Goal: Check status: Check status

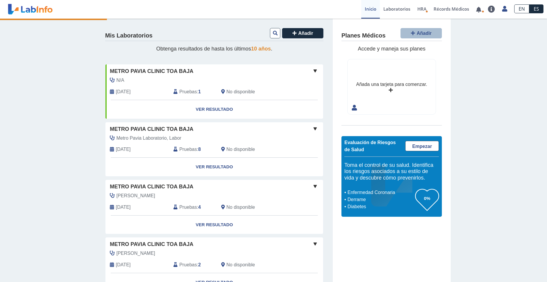
click at [211, 110] on link "Ver Resultado" at bounding box center [214, 109] width 218 height 19
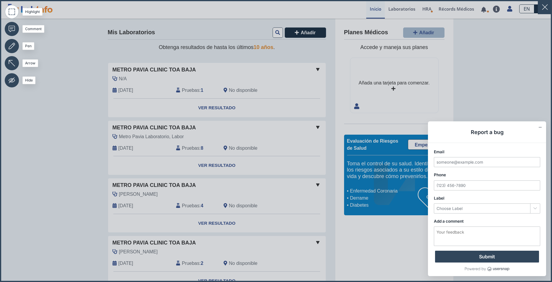
click at [532, 104] on icon at bounding box center [276, 141] width 552 height 282
click at [539, 128] on icon "Collapse form" at bounding box center [540, 127] width 3 height 3
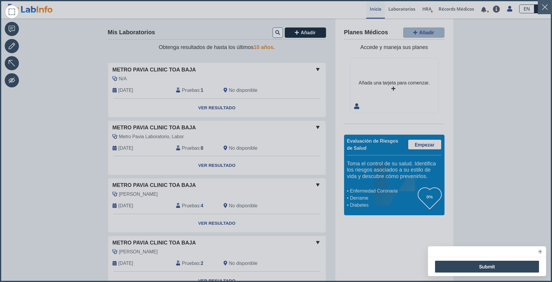
click at [538, 9] on button "button" at bounding box center [545, 7] width 14 height 14
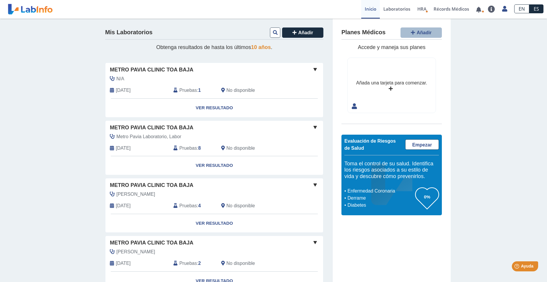
click at [288, 81] on div "N/A" at bounding box center [200, 78] width 191 height 7
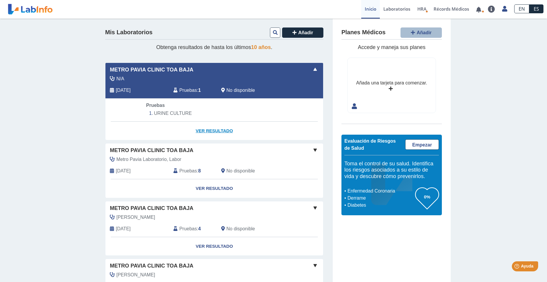
click at [213, 129] on link "Ver Resultado" at bounding box center [214, 131] width 218 height 19
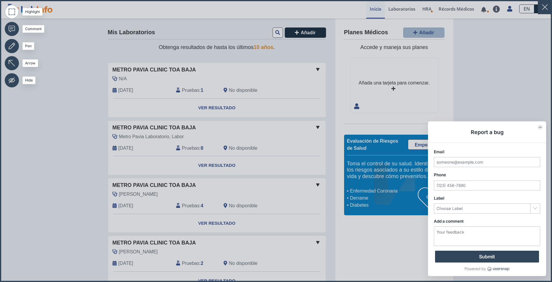
click at [539, 126] on icon "Collapse form" at bounding box center [540, 127] width 3 height 3
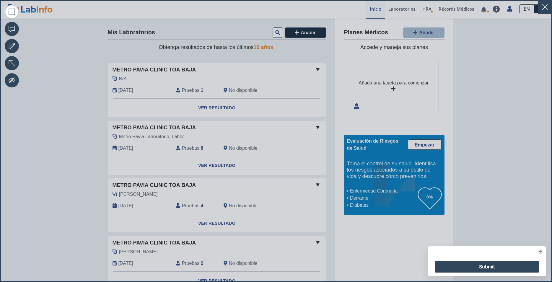
click at [183, 90] on icon at bounding box center [276, 141] width 552 height 282
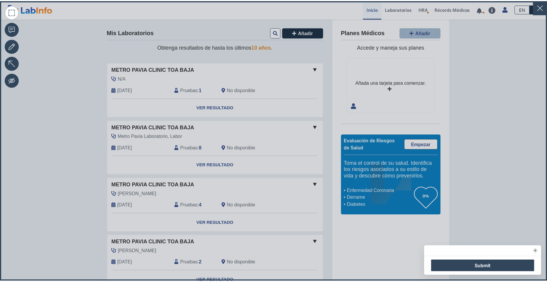
scroll to position [1, 0]
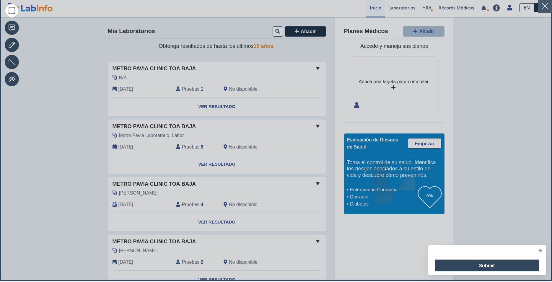
click at [542, 6] on button "button" at bounding box center [545, 6] width 14 height 14
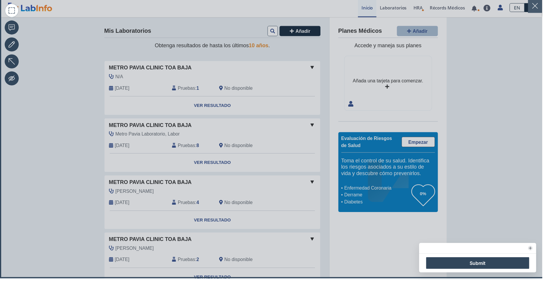
scroll to position [0, 0]
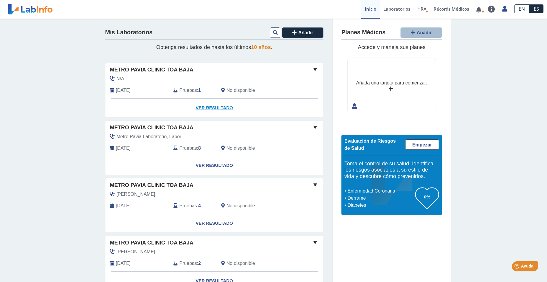
click at [205, 106] on link "Ver Resultado" at bounding box center [214, 108] width 218 height 19
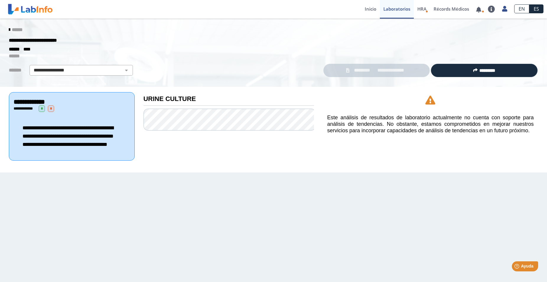
click at [9, 28] on icon at bounding box center [9, 29] width 1 height 5
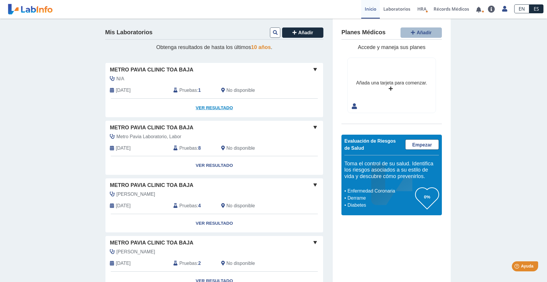
click at [204, 107] on link "Ver Resultado" at bounding box center [214, 108] width 218 height 19
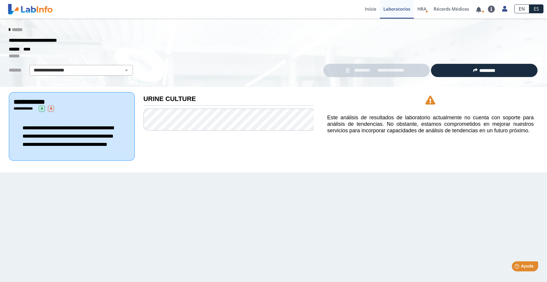
click at [45, 108] on span "*" at bounding box center [42, 108] width 6 height 6
click at [524, 268] on span "Ayuda" at bounding box center [527, 266] width 13 height 5
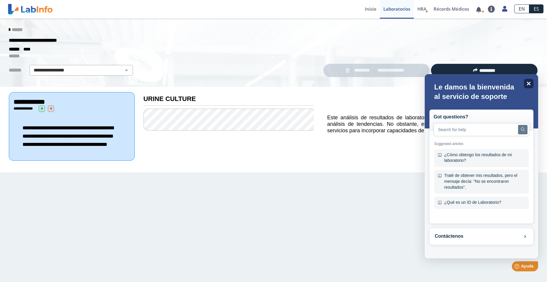
click at [528, 84] on icon at bounding box center [529, 84] width 4 height 4
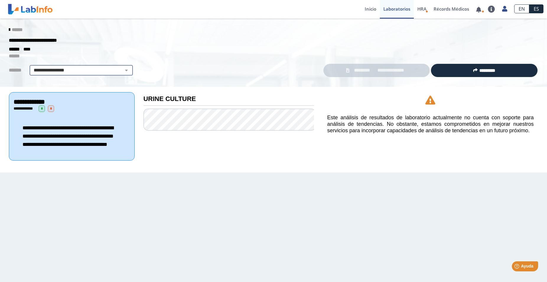
click at [31, 67] on select "**********" at bounding box center [81, 70] width 100 height 7
select select "**********"
click option "**********" at bounding box center [0, 0] width 0 height 0
click at [9, 30] on icon at bounding box center [9, 29] width 1 height 5
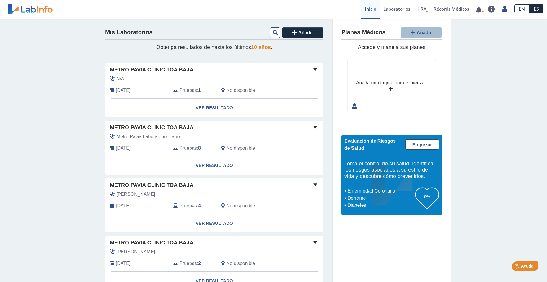
click at [179, 89] on span "Pruebas" at bounding box center [187, 90] width 17 height 7
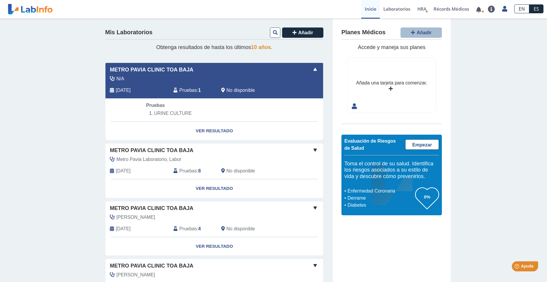
click at [176, 114] on li "URINE CULTURE" at bounding box center [214, 113] width 136 height 9
select select "**********"
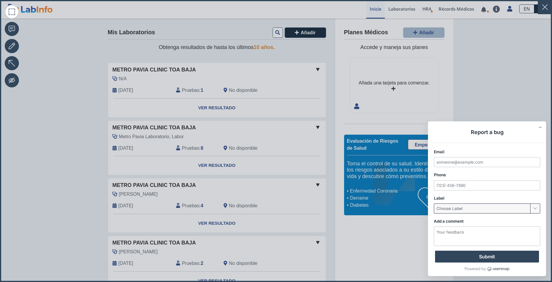
click at [497, 209] on input "Usersnap widget" at bounding box center [482, 208] width 96 height 9
click at [539, 127] on icon "Collapse form" at bounding box center [540, 127] width 3 height 0
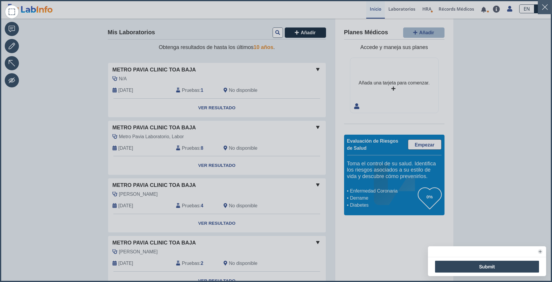
click at [541, 7] on button "button" at bounding box center [545, 7] width 14 height 14
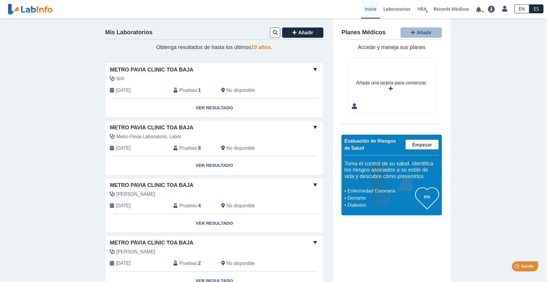
click at [273, 33] on icon at bounding box center [275, 32] width 5 height 5
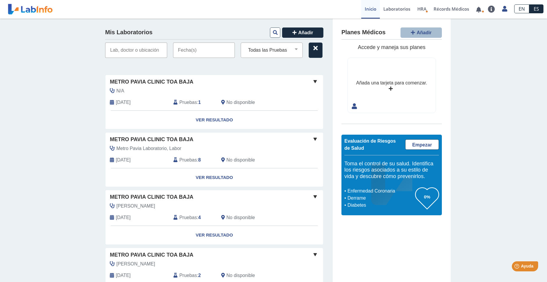
click at [186, 103] on span "Pruebas" at bounding box center [187, 102] width 17 height 7
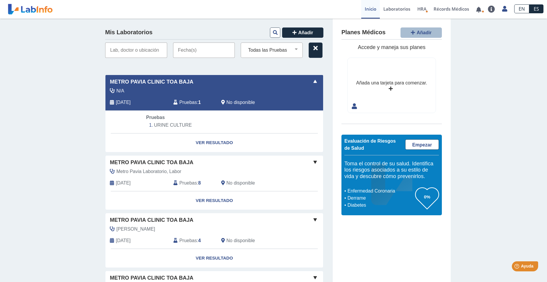
click at [175, 123] on li "URINE CULTURE" at bounding box center [214, 125] width 136 height 9
select select "**********"
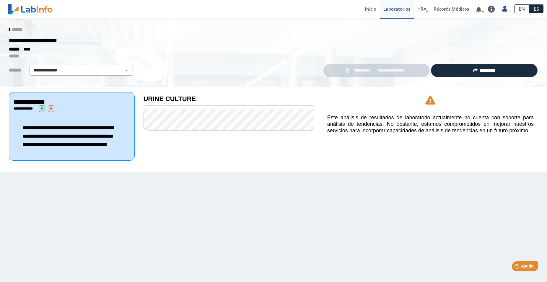
click at [45, 107] on span "*" at bounding box center [42, 108] width 6 height 6
click at [53, 106] on span "*" at bounding box center [51, 108] width 6 height 6
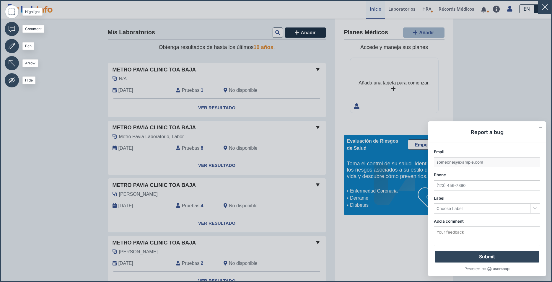
click at [463, 162] on input "Email" at bounding box center [487, 161] width 106 height 9
click at [530, 210] on div "Toggle" at bounding box center [535, 208] width 10 height 9
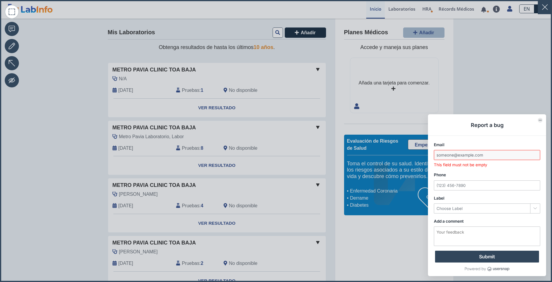
click at [538, 118] on button "Collapse form" at bounding box center [540, 120] width 5 height 5
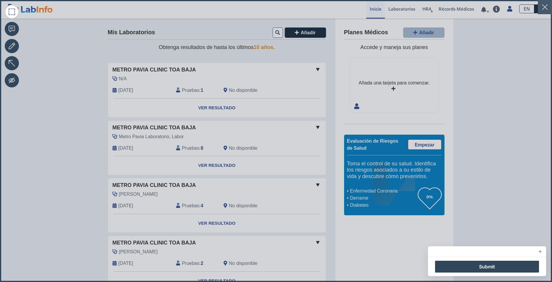
click at [538, 11] on button "button" at bounding box center [545, 7] width 14 height 14
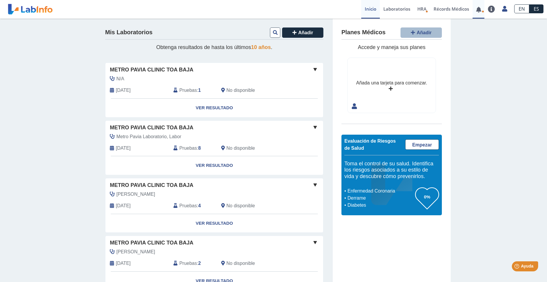
click at [478, 9] on link at bounding box center [479, 9] width 12 height 4
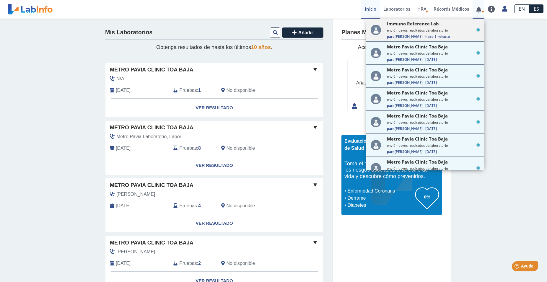
click at [429, 27] on span "Immuno Reference Lab" at bounding box center [413, 24] width 52 height 6
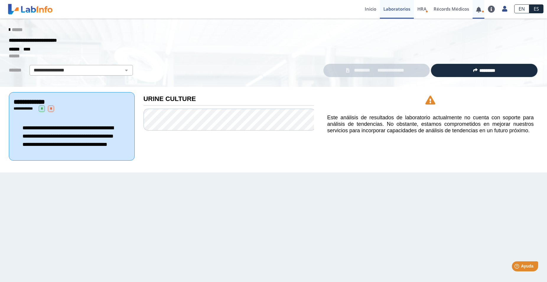
click at [481, 11] on link at bounding box center [479, 9] width 12 height 4
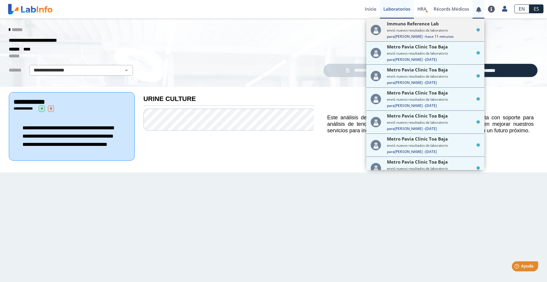
click at [404, 28] on div "Immuno Reference Lab envió nuevos resultados de laboratorio Para [PERSON_NAME] …" at bounding box center [433, 30] width 93 height 18
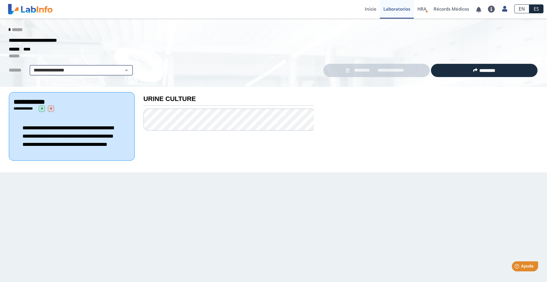
click at [31, 67] on select "**********" at bounding box center [81, 70] width 100 height 7
select select "**********"
click option "**********" at bounding box center [0, 0] width 0 height 0
click at [17, 29] on span "******" at bounding box center [17, 29] width 11 height 4
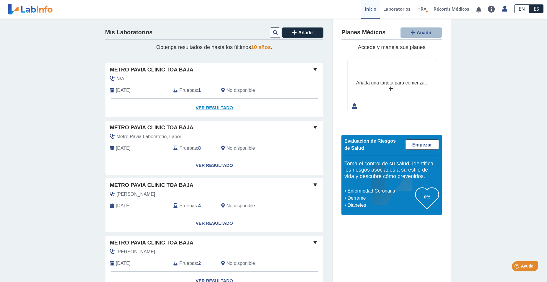
click at [224, 102] on link "Ver Resultado" at bounding box center [214, 108] width 218 height 19
